Goal: Find specific page/section: Find specific page/section

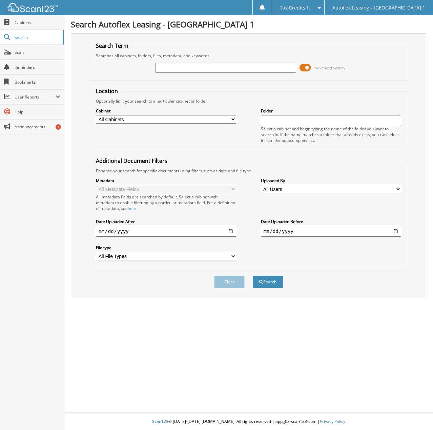
click at [229, 70] on input "text" at bounding box center [225, 68] width 140 height 10
type input "[US_VEHICLE_IDENTIFICATION_NUMBER]"
click at [266, 280] on button "Search" at bounding box center [268, 282] width 30 height 13
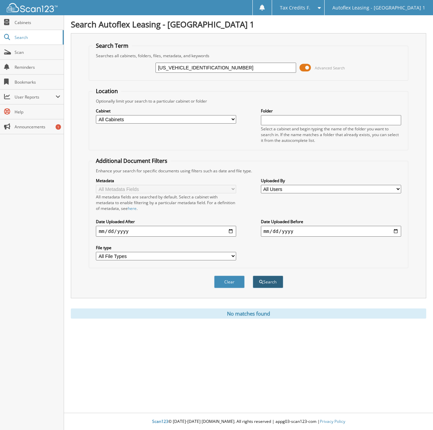
click at [268, 284] on button "Search" at bounding box center [268, 282] width 30 height 13
drag, startPoint x: 193, startPoint y: 67, endPoint x: 128, endPoint y: 66, distance: 65.0
click at [128, 66] on div "[US_VEHICLE_IDENTIFICATION_NUMBER] Advanced Search" at bounding box center [248, 68] width 312 height 18
type input "287354"
click at [269, 277] on button "Search" at bounding box center [268, 282] width 30 height 13
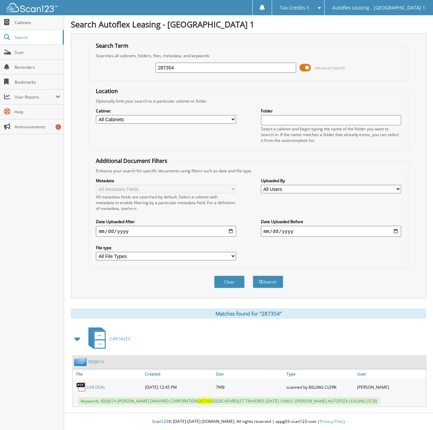
click at [99, 386] on link "CAR DEAL" at bounding box center [95, 387] width 19 height 6
